Goal: Information Seeking & Learning: Learn about a topic

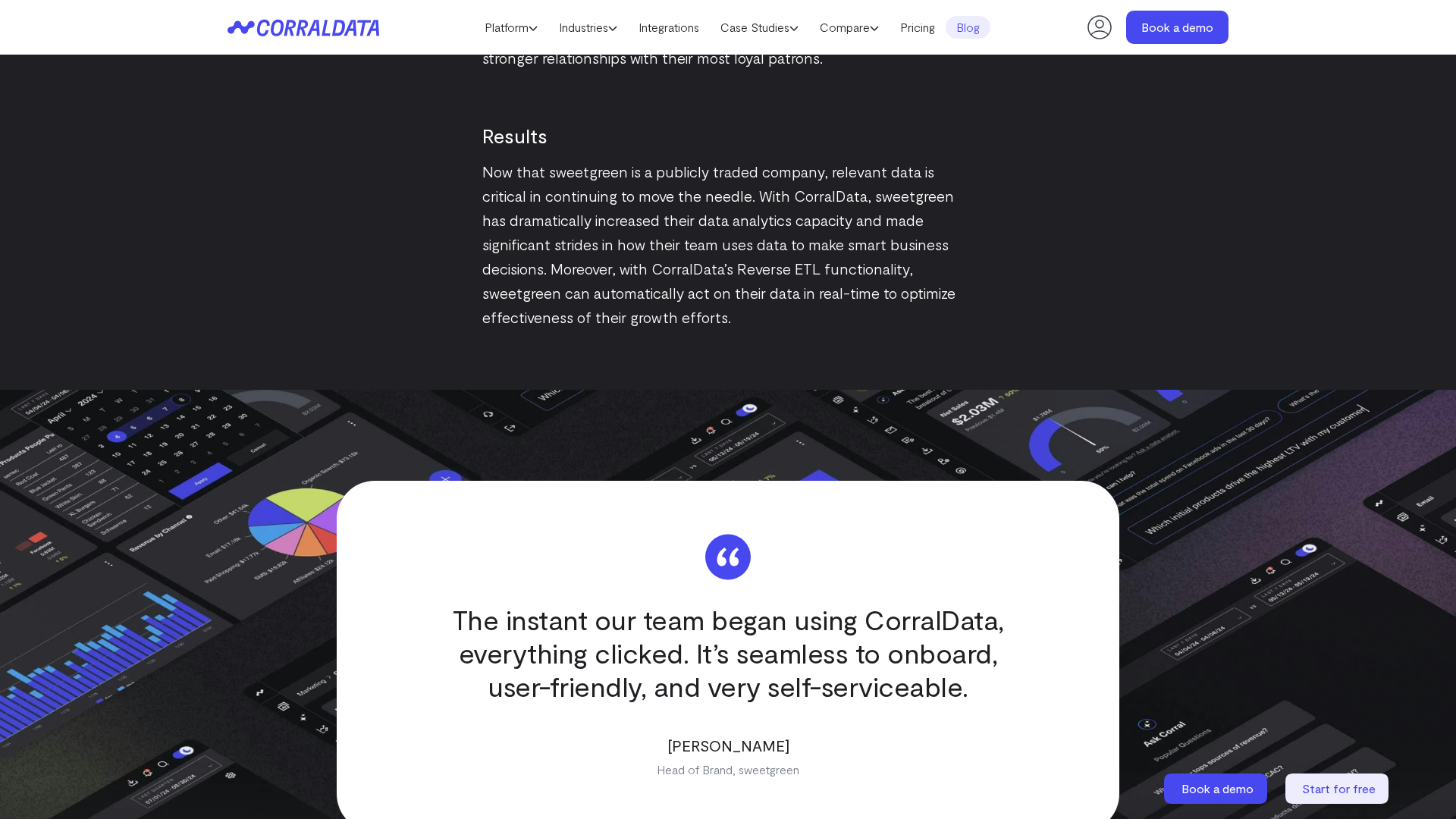
scroll to position [2954, 0]
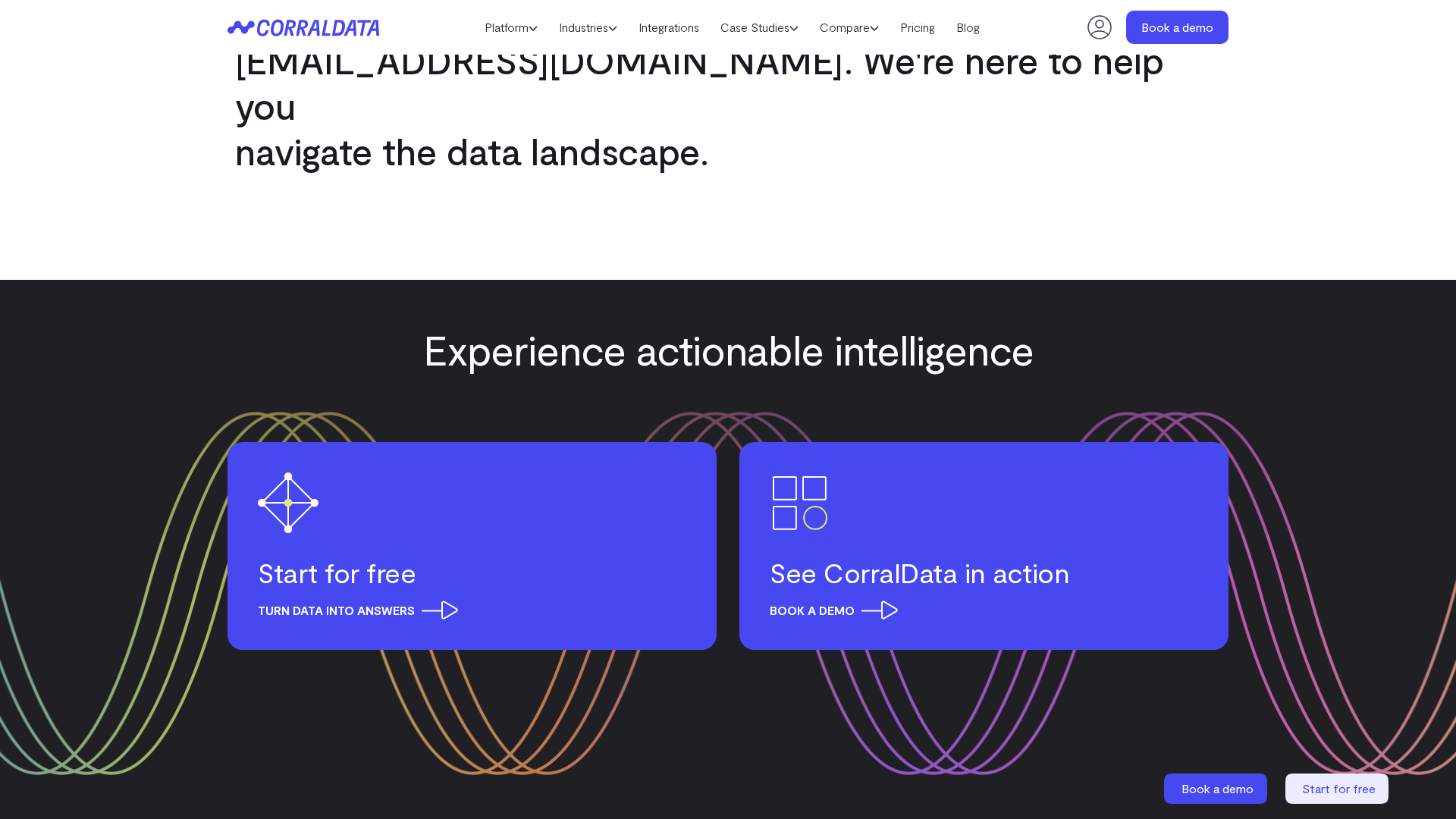
scroll to position [1899, 0]
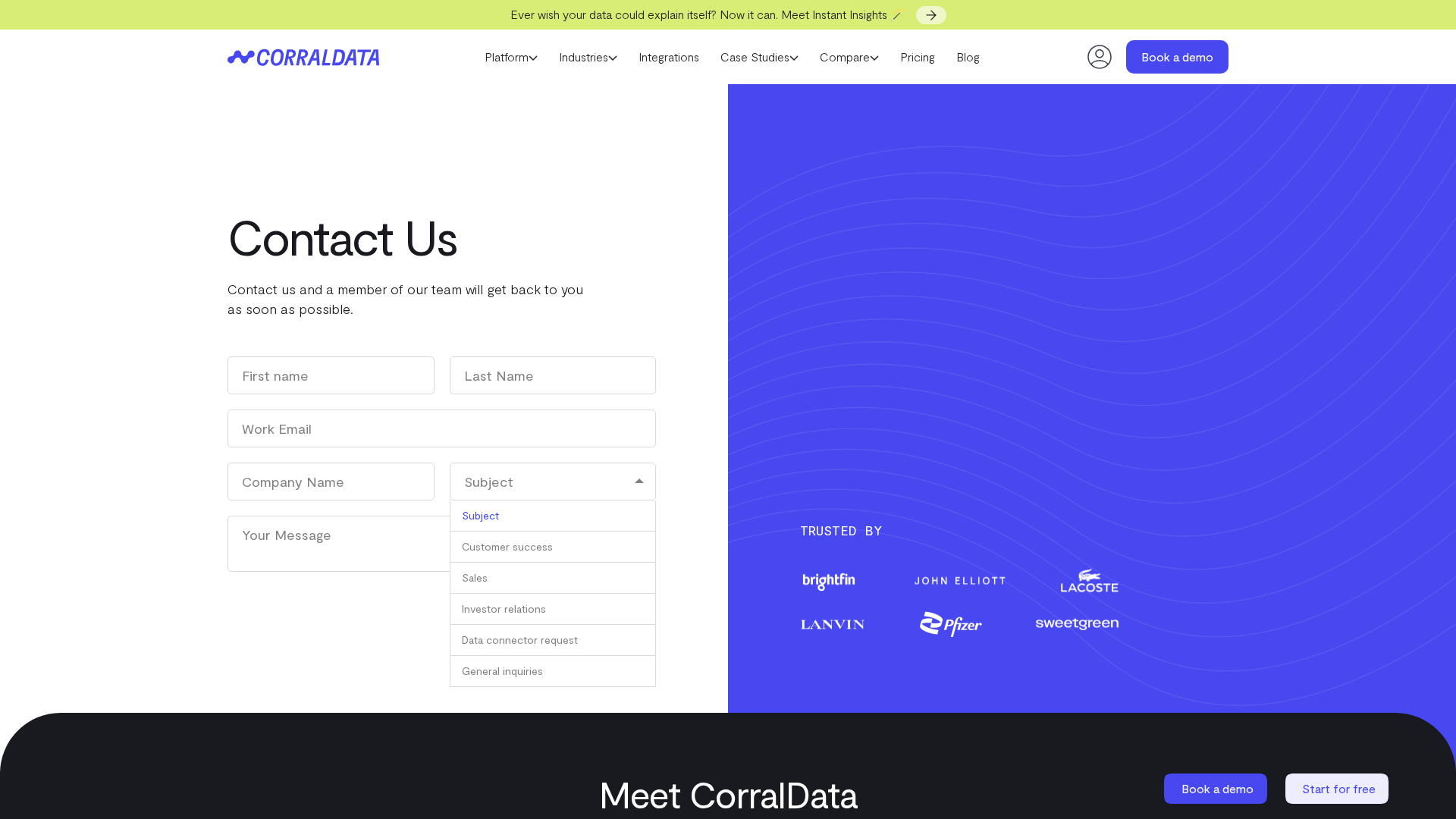
scroll to position [829, 0]
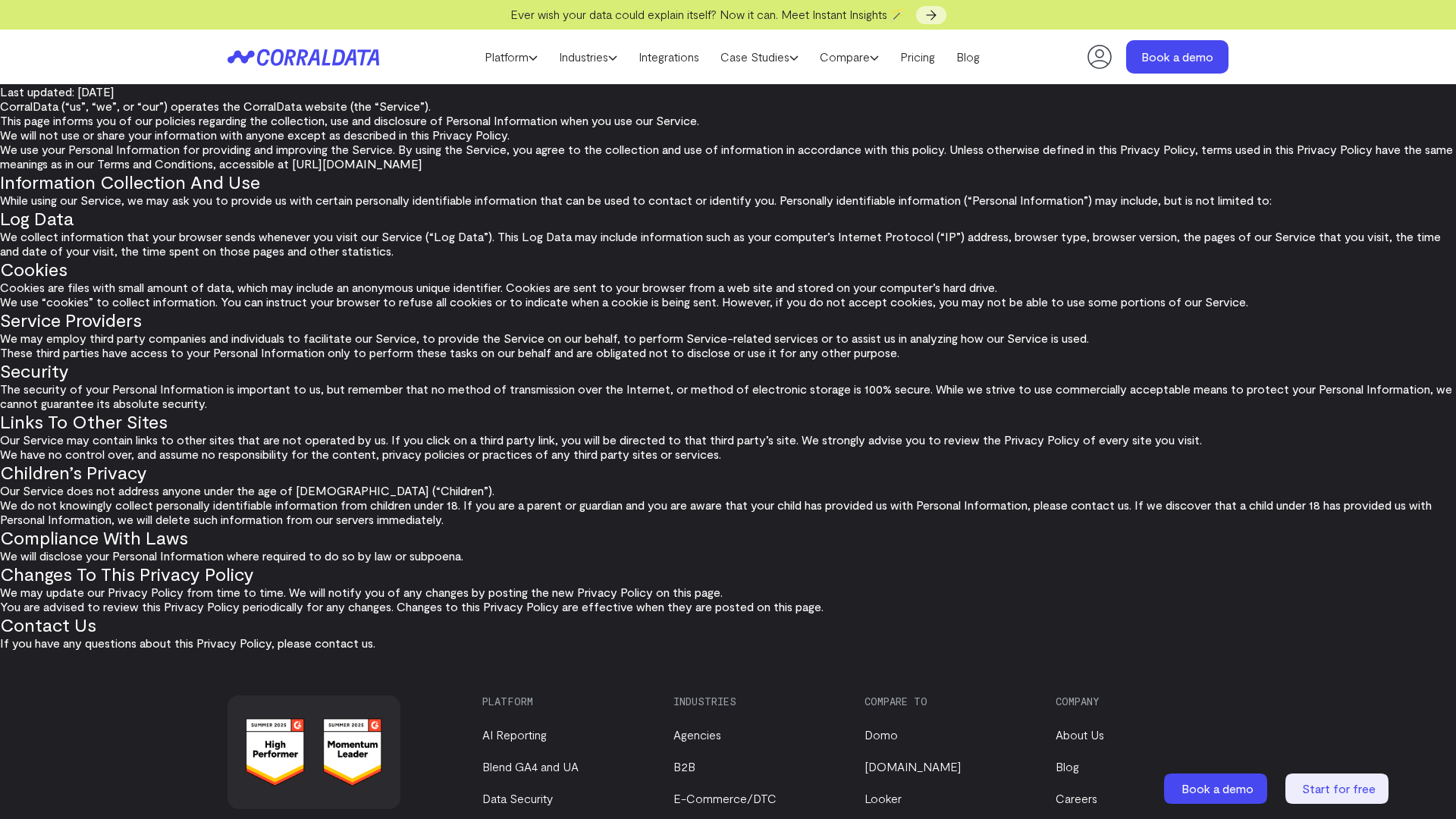
scroll to position [304, 0]
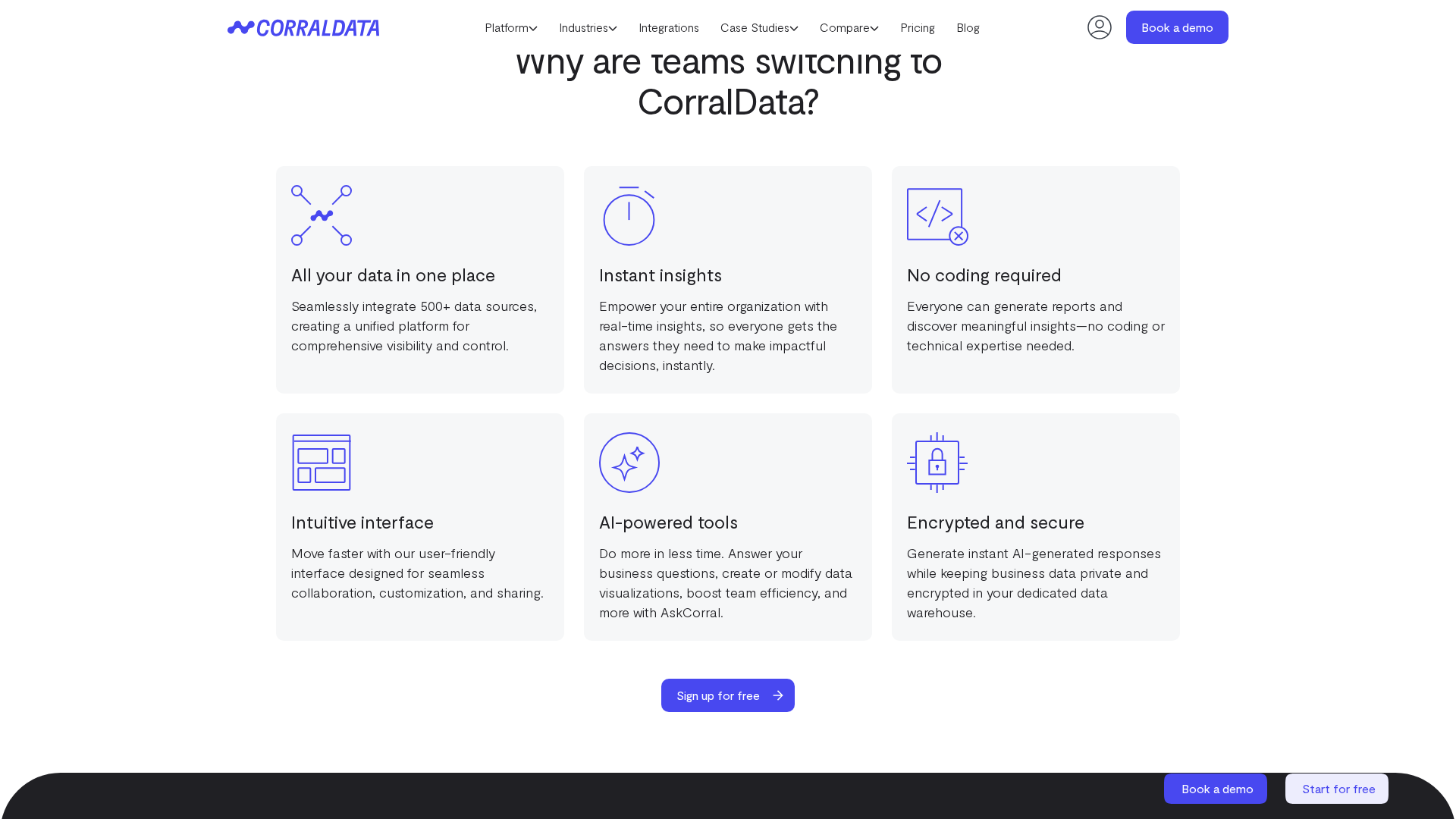
scroll to position [2954, 0]
